Goal: Task Accomplishment & Management: Use online tool/utility

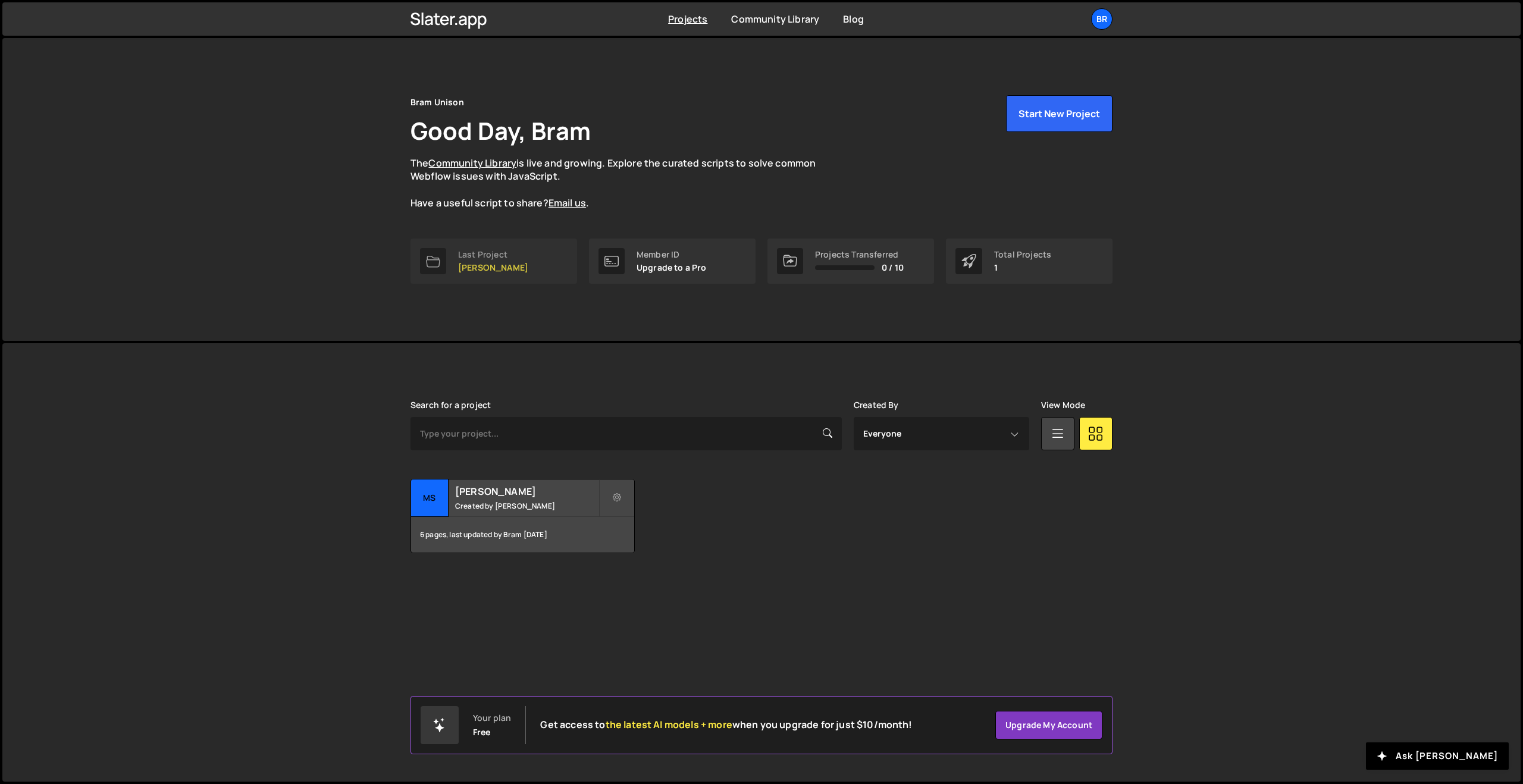
click at [490, 270] on p "[PERSON_NAME]" at bounding box center [493, 268] width 70 height 10
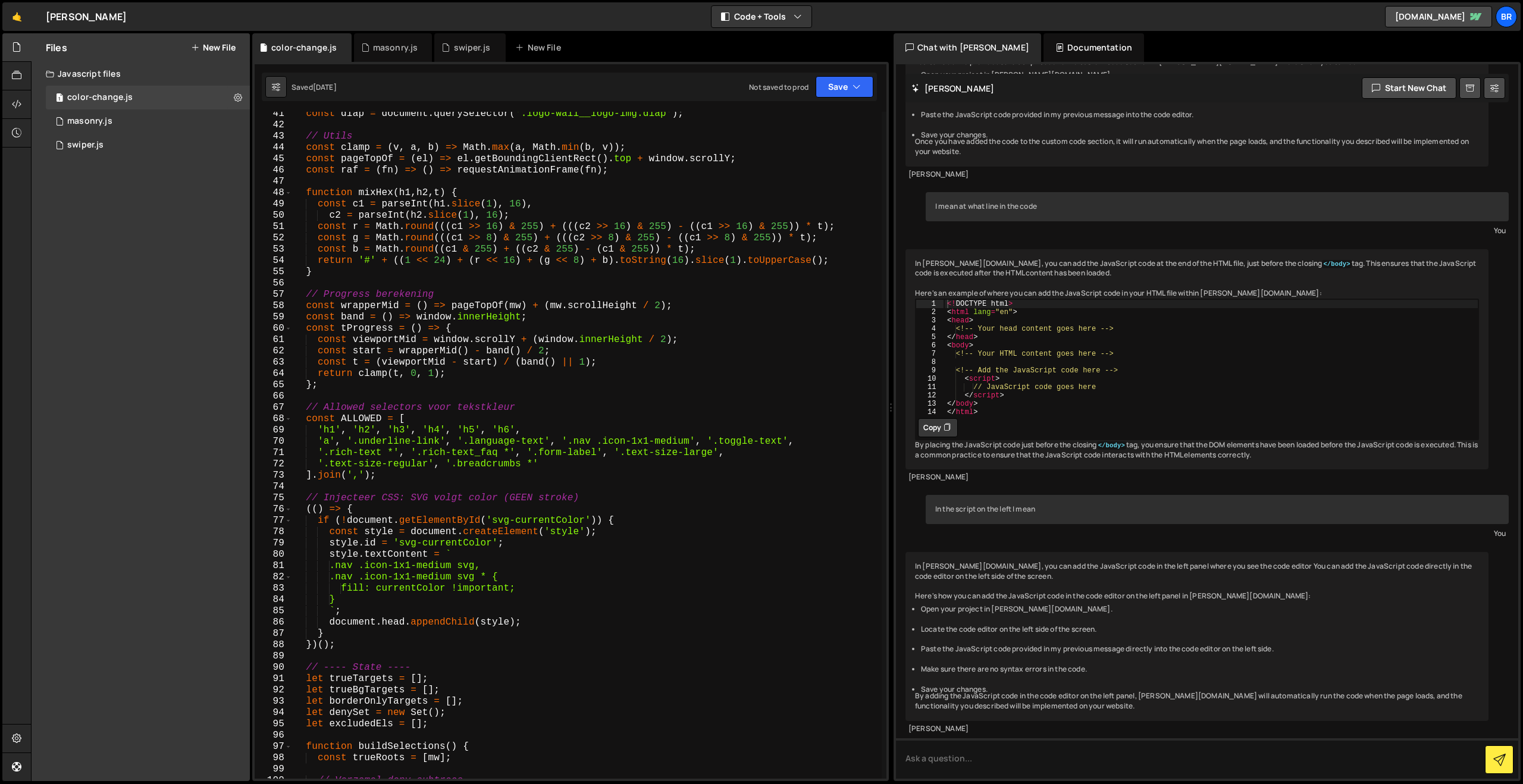
scroll to position [455, 0]
click at [230, 145] on div "1 swiper.js 0" at bounding box center [148, 145] width 204 height 24
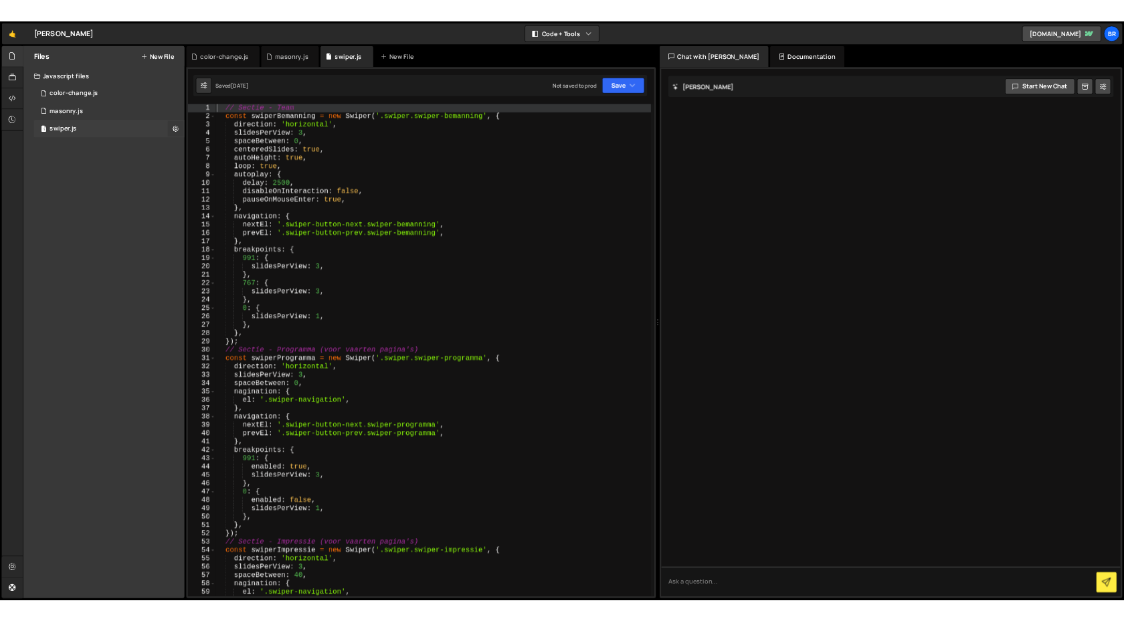
scroll to position [0, 0]
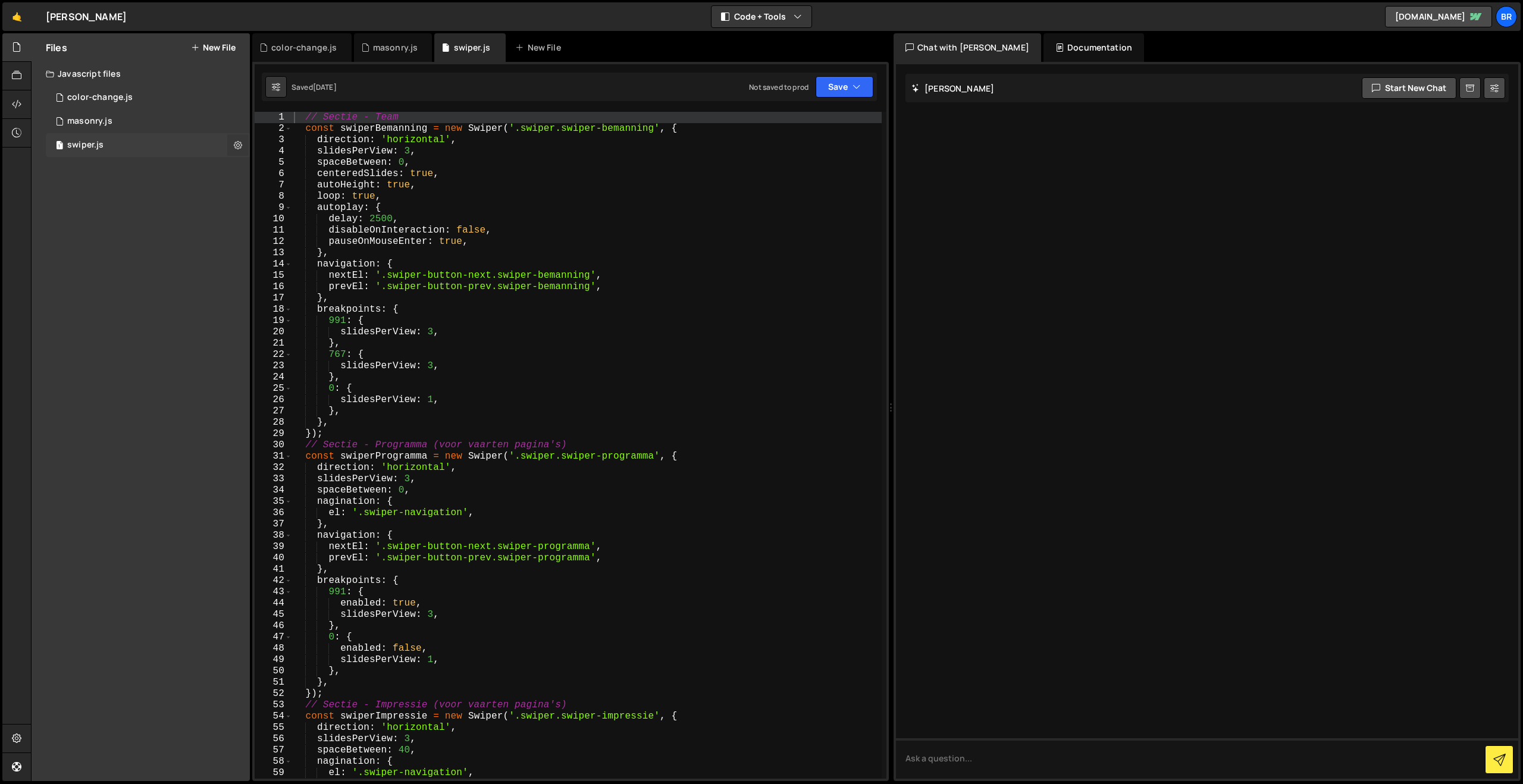
click at [240, 146] on icon at bounding box center [237, 145] width 8 height 12
click at [300, 169] on button "Edit File Settings" at bounding box center [310, 170] width 116 height 24
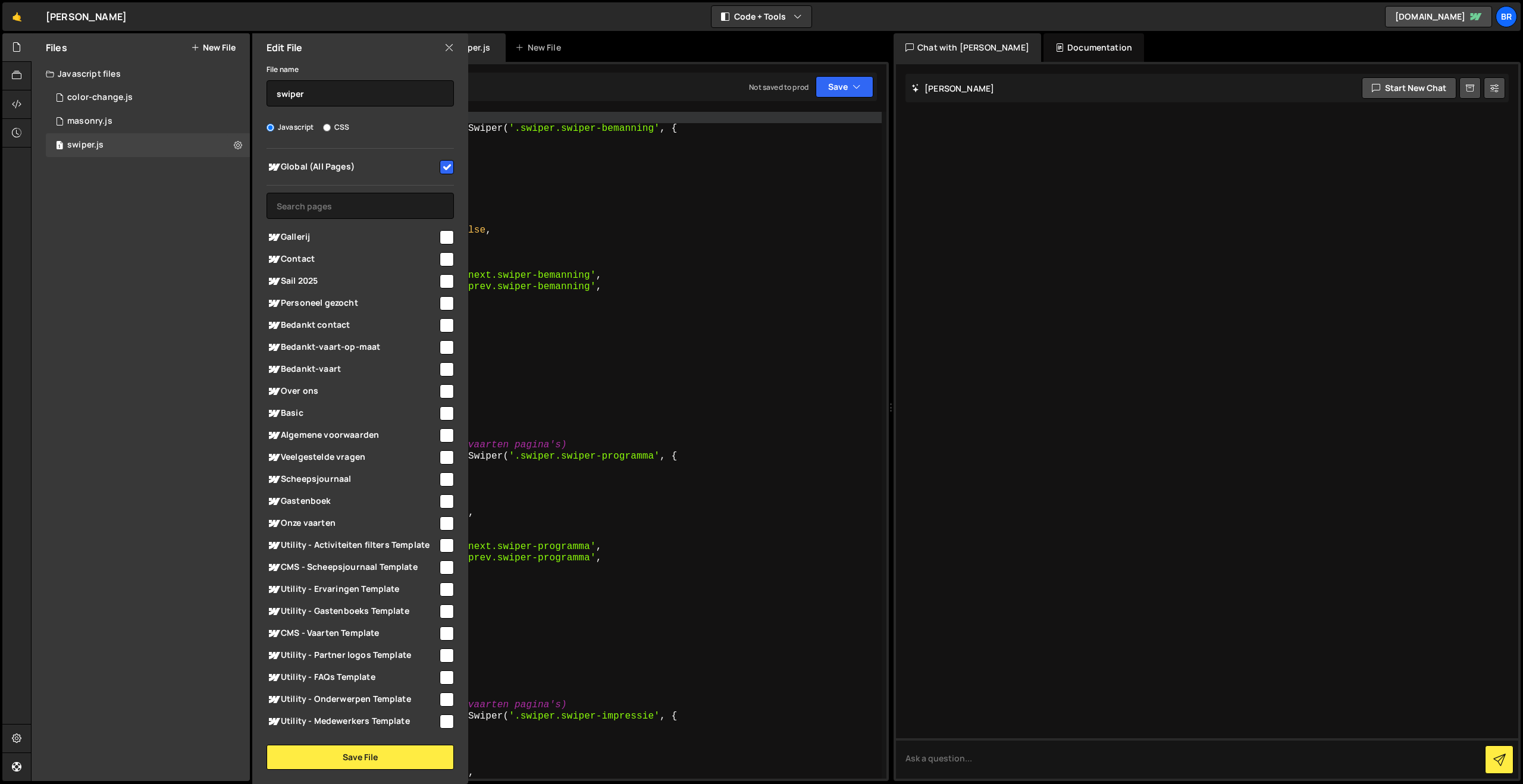
click at [365, 769] on div "Edit File File name swiper Javascript CSS Global (All Pages)" at bounding box center [359, 408] width 219 height 751
click at [363, 761] on button "Save File" at bounding box center [360, 757] width 188 height 25
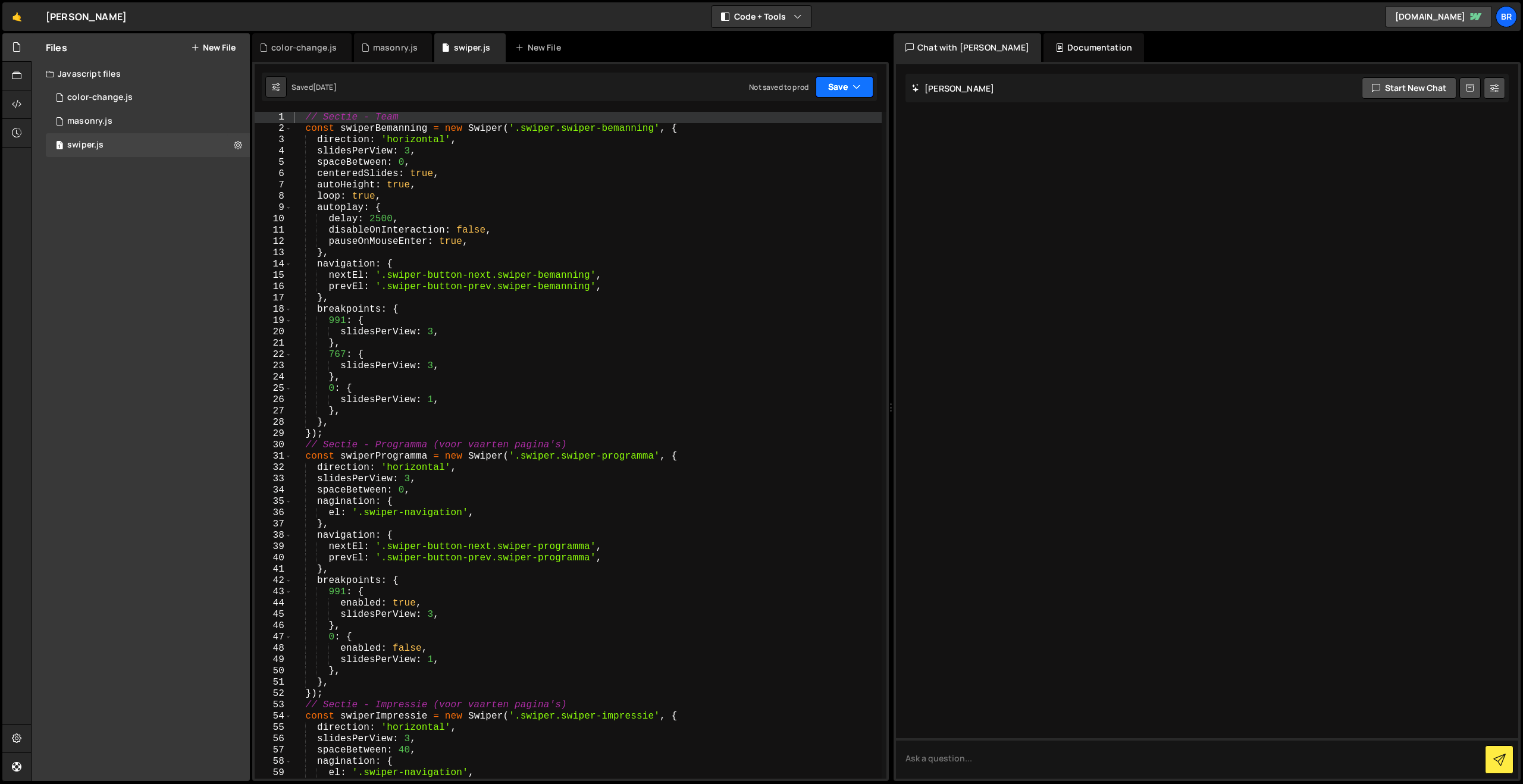
click at [846, 82] on button "Save" at bounding box center [844, 87] width 58 height 21
click at [818, 127] on div "Saved [DATE]" at bounding box center [804, 129] width 124 height 14
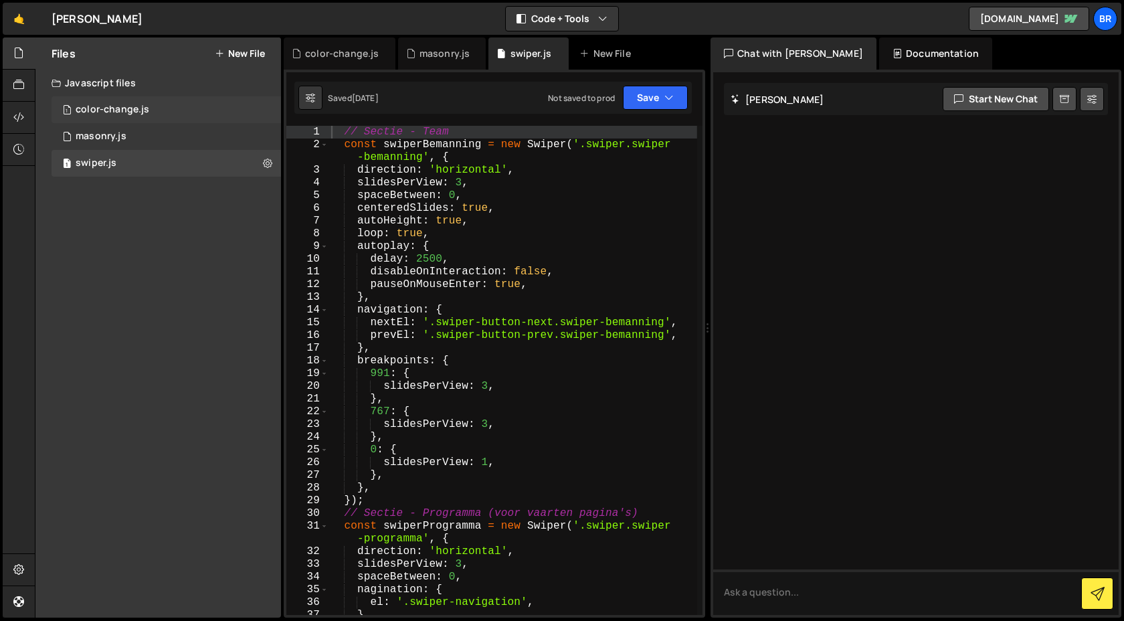
click at [102, 109] on div "color-change.js" at bounding box center [113, 110] width 74 height 12
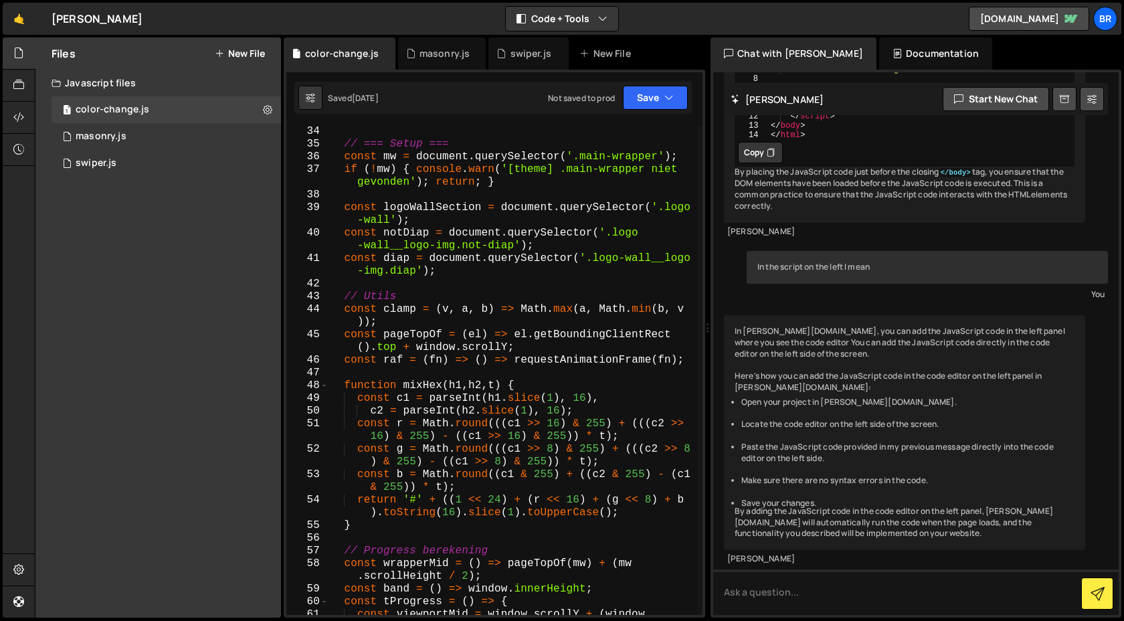
scroll to position [110, 0]
